Goal: Check status: Check status

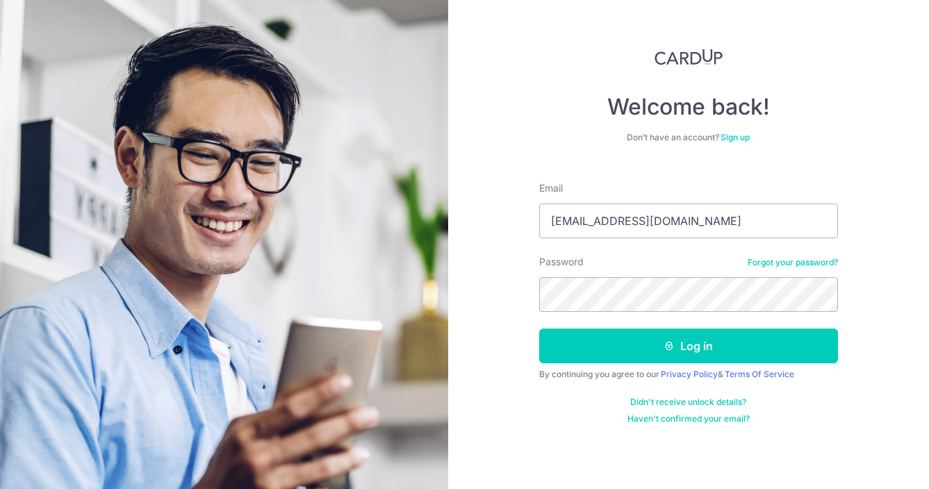
type input "[EMAIL_ADDRESS][DOMAIN_NAME]"
click at [539, 329] on button "Log in" at bounding box center [688, 346] width 299 height 35
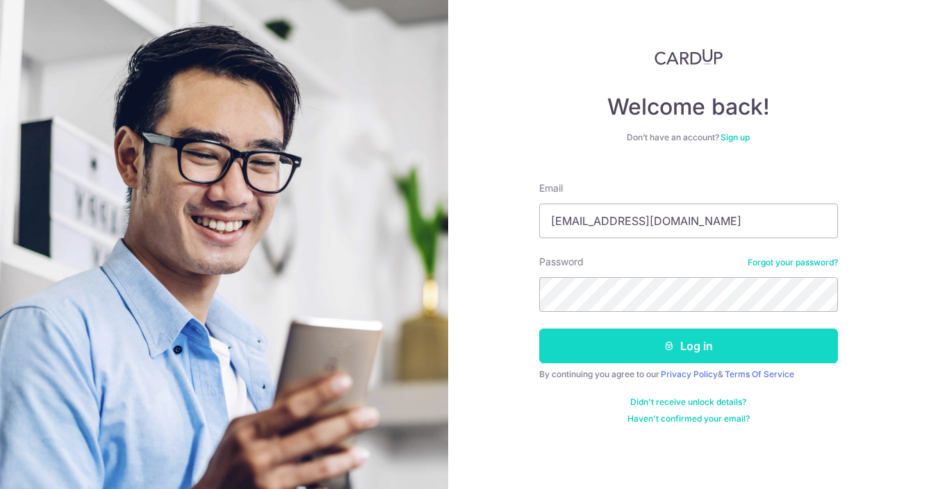
click at [726, 341] on button "Log in" at bounding box center [688, 346] width 299 height 35
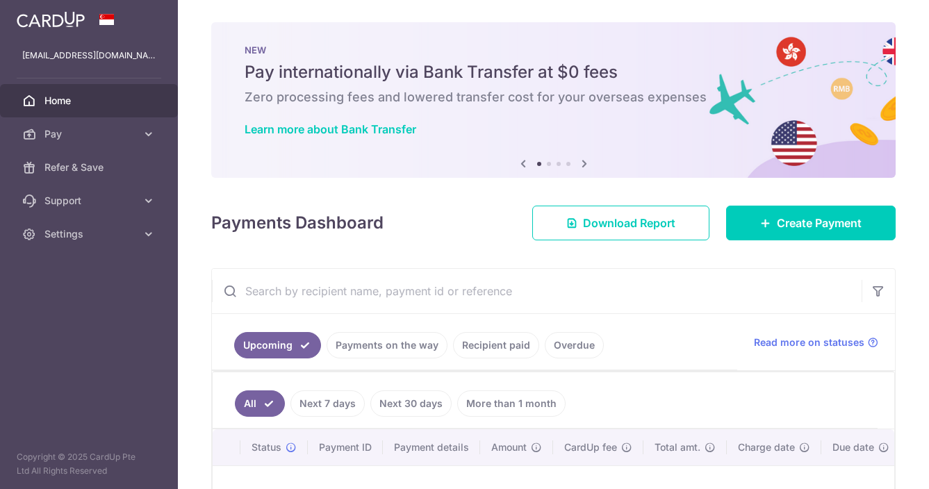
scroll to position [190, 0]
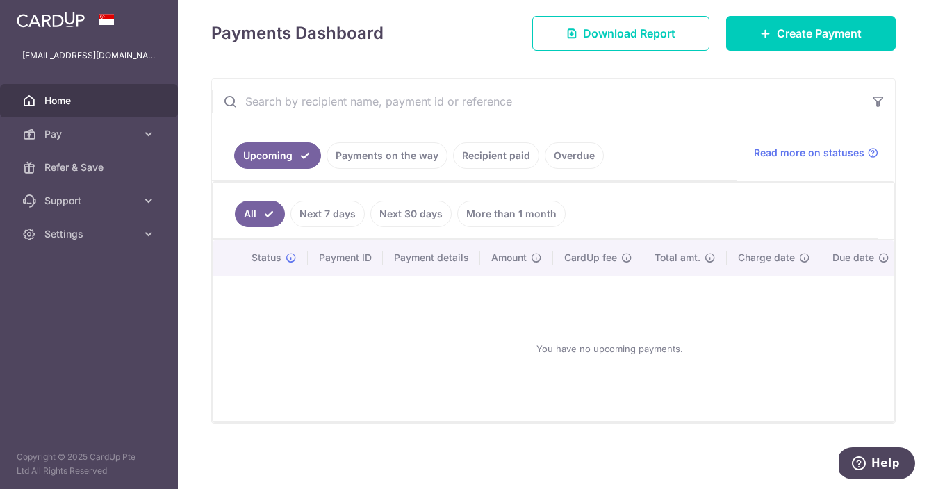
click at [352, 208] on link "Next 7 days" at bounding box center [327, 214] width 74 height 26
click at [398, 160] on link "Payments on the way" at bounding box center [387, 155] width 121 height 26
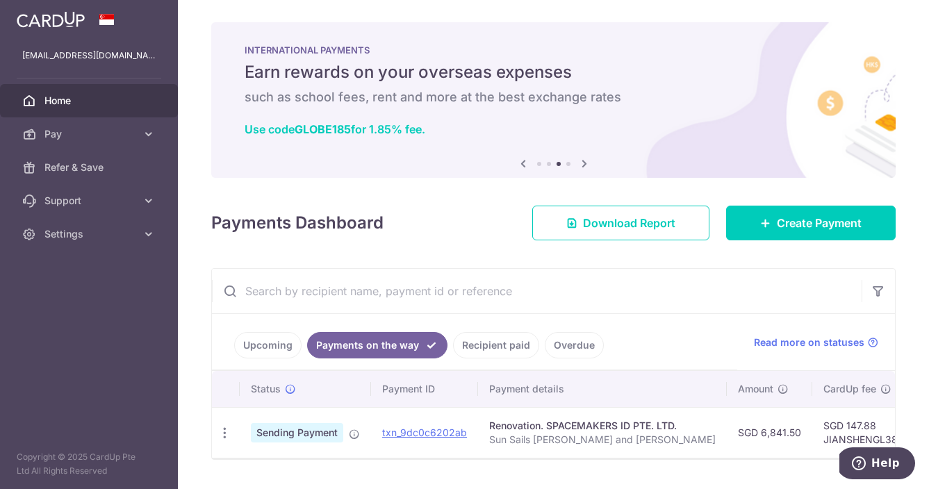
scroll to position [36, 0]
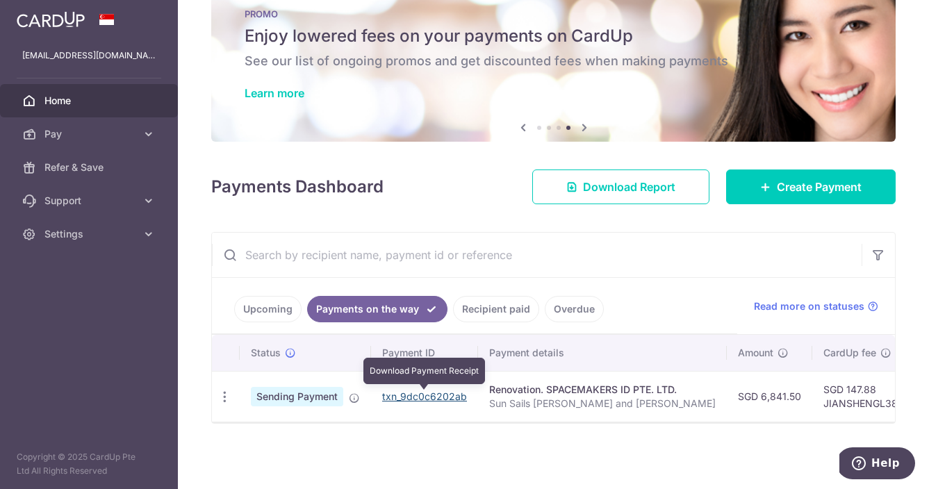
click at [447, 399] on link "txn_9dc0c6202ab" at bounding box center [424, 397] width 85 height 12
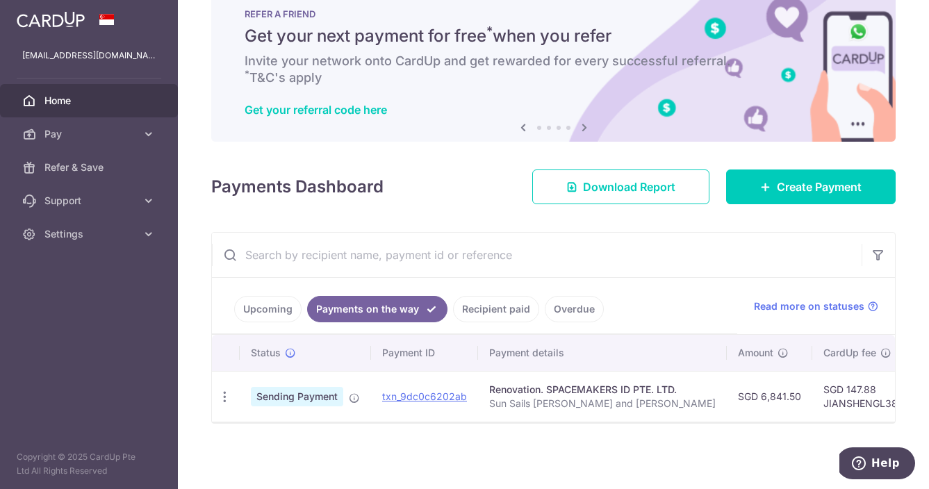
click at [491, 312] on link "Recipient paid" at bounding box center [496, 309] width 86 height 26
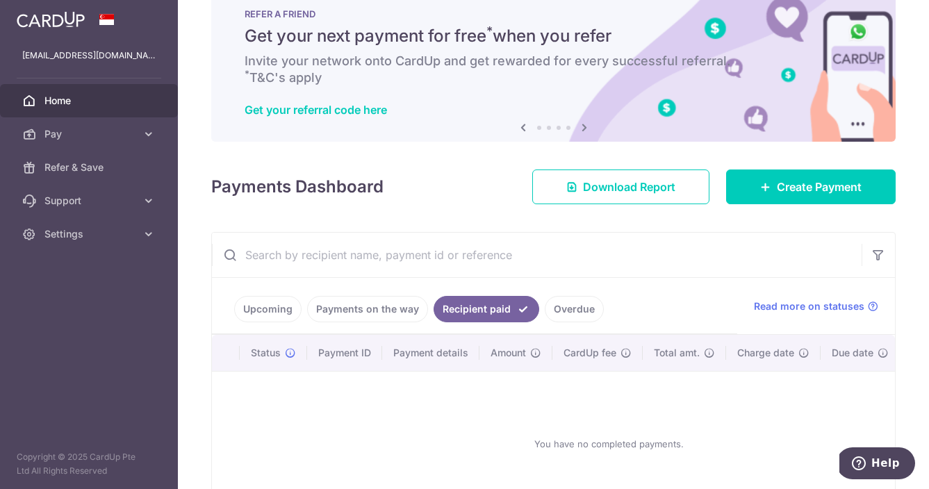
click at [351, 304] on link "Payments on the way" at bounding box center [367, 309] width 121 height 26
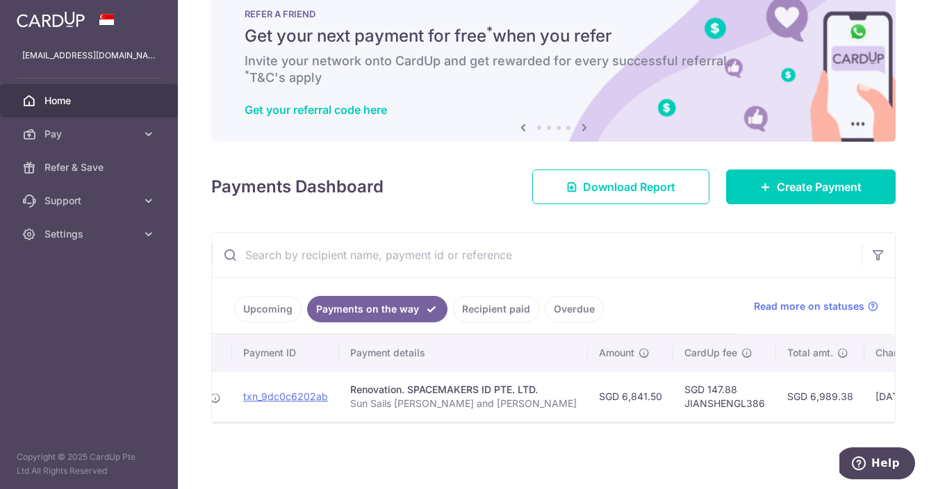
scroll to position [0, 0]
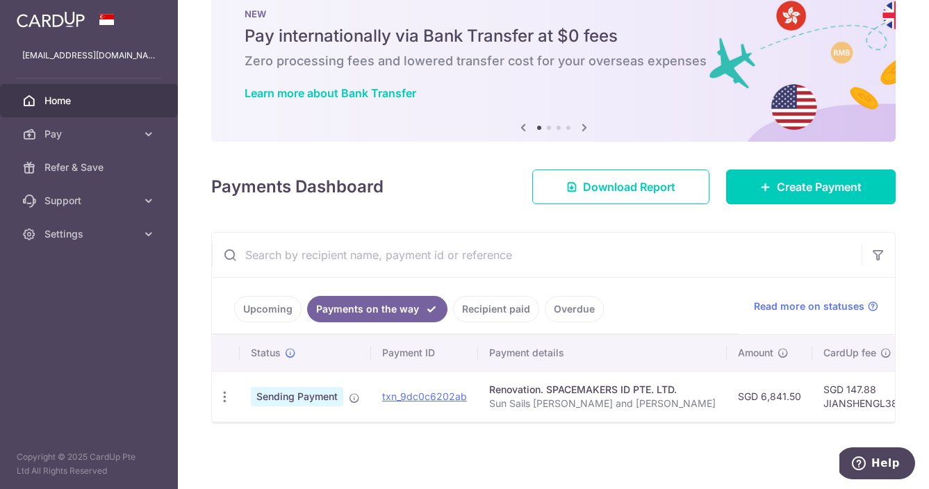
click at [513, 302] on link "Recipient paid" at bounding box center [496, 309] width 86 height 26
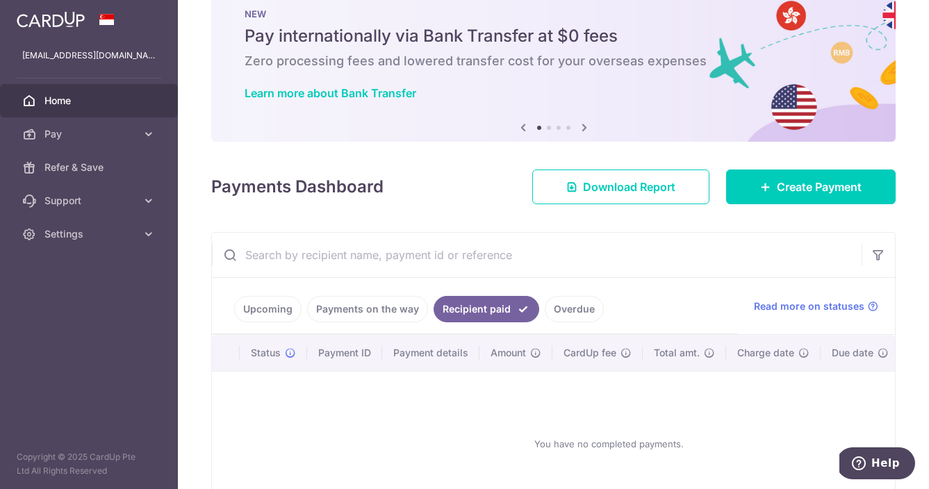
scroll to position [131, 0]
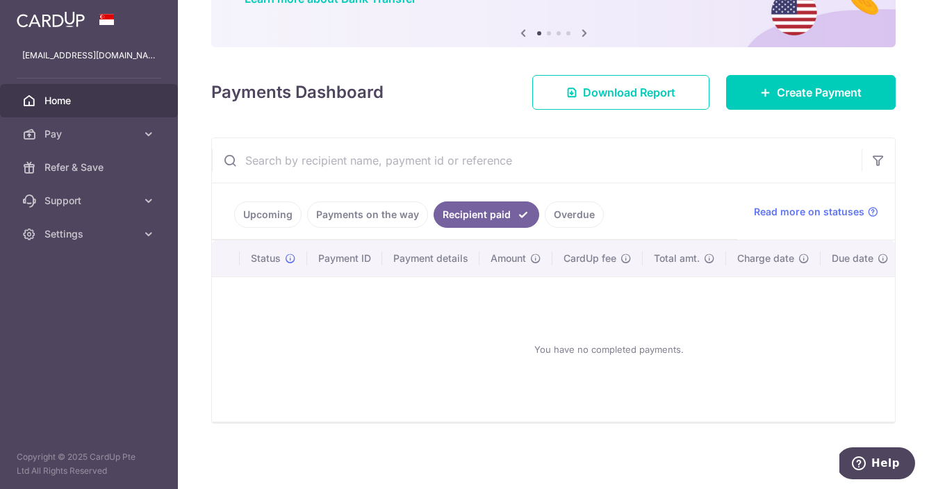
click at [401, 224] on link "Payments on the way" at bounding box center [367, 215] width 121 height 26
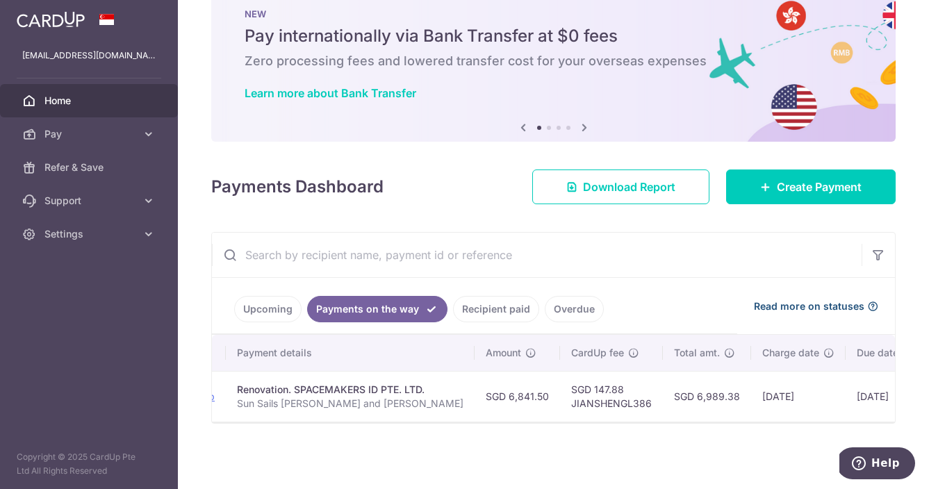
scroll to position [0, 241]
click at [874, 305] on icon at bounding box center [872, 306] width 11 height 11
